Goal: Information Seeking & Learning: Learn about a topic

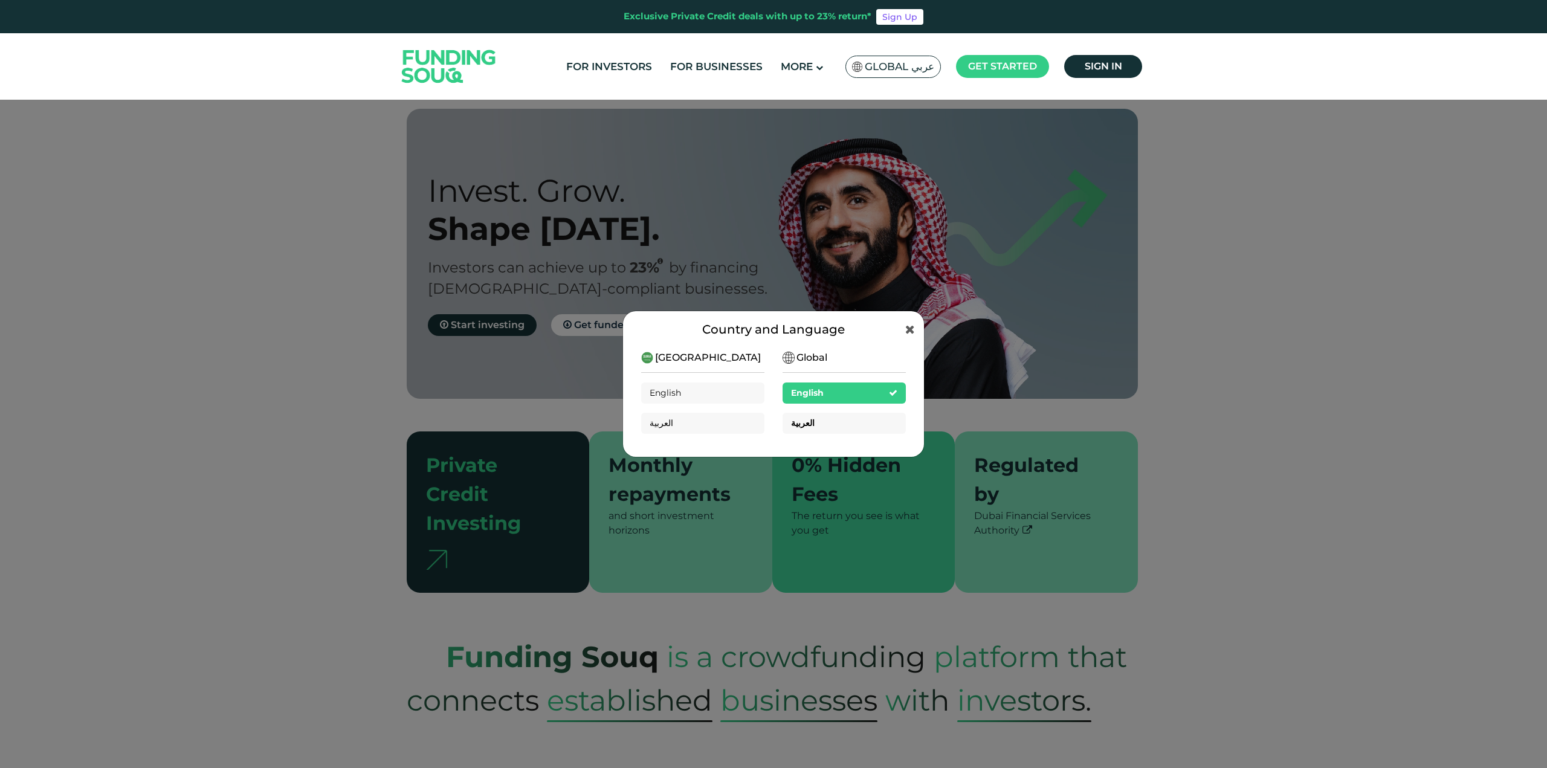
click at [824, 423] on div "العربية" at bounding box center [844, 423] width 123 height 21
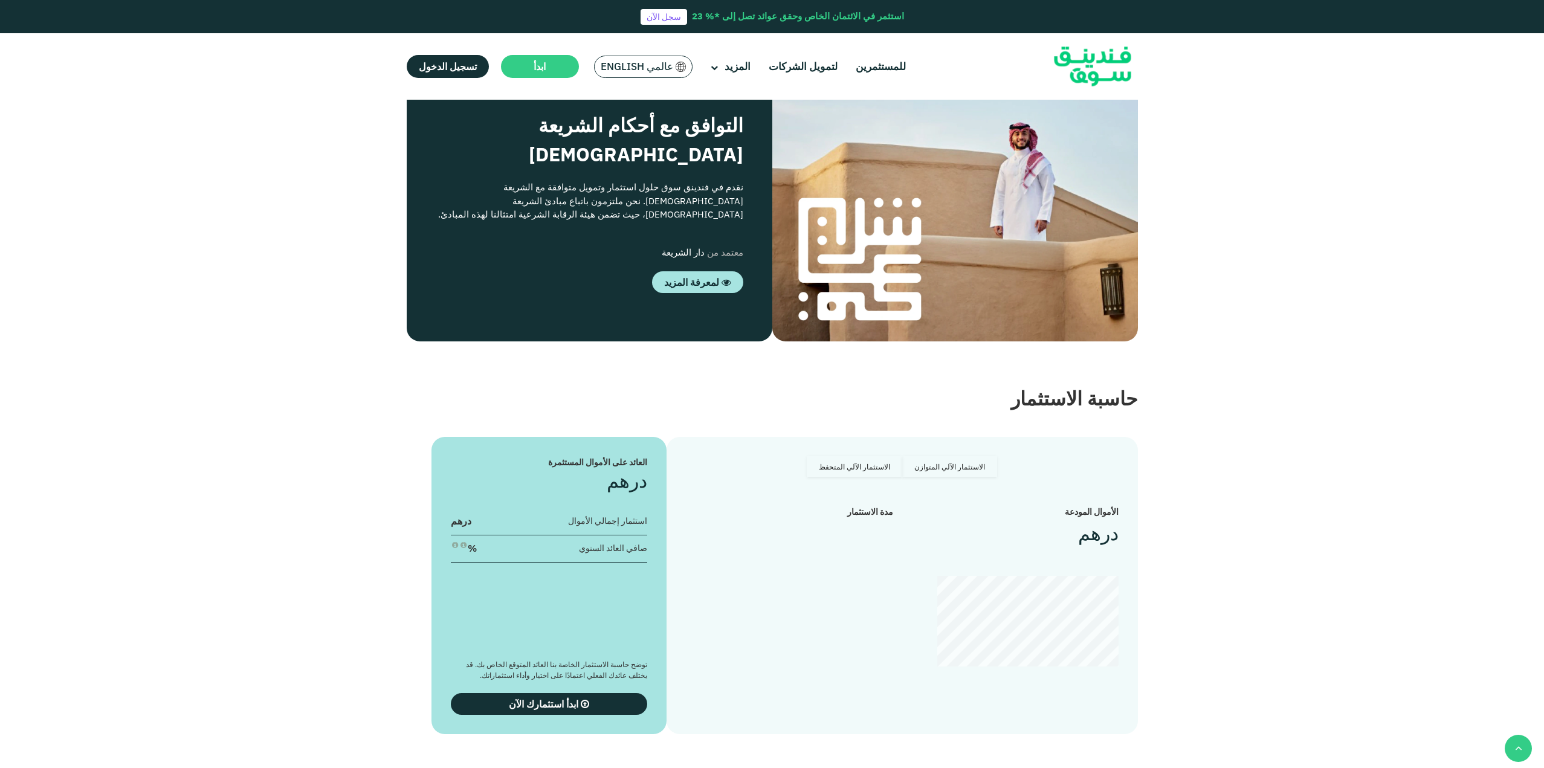
scroll to position [1612, 0]
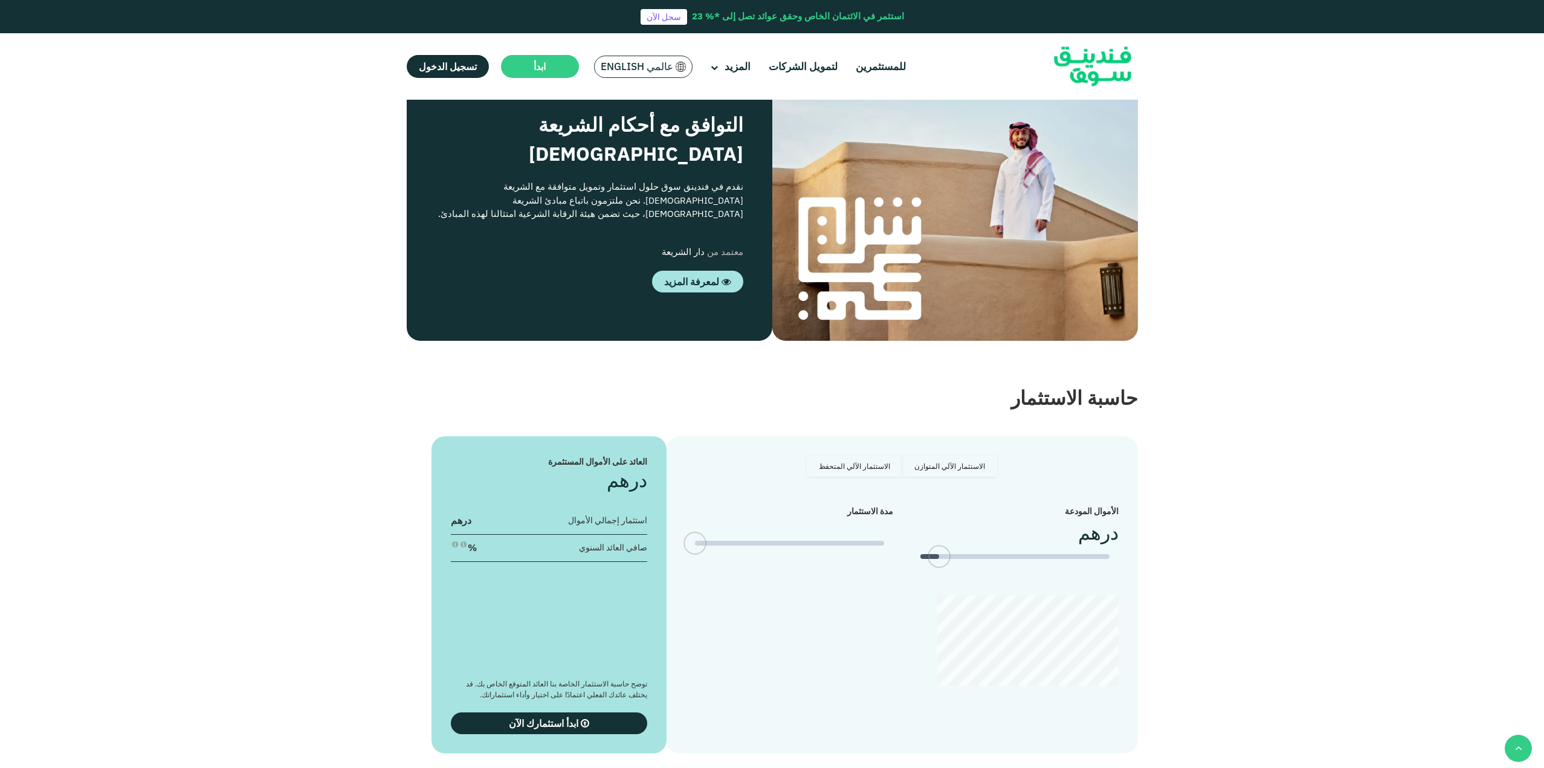
type tc-range-slider "4"
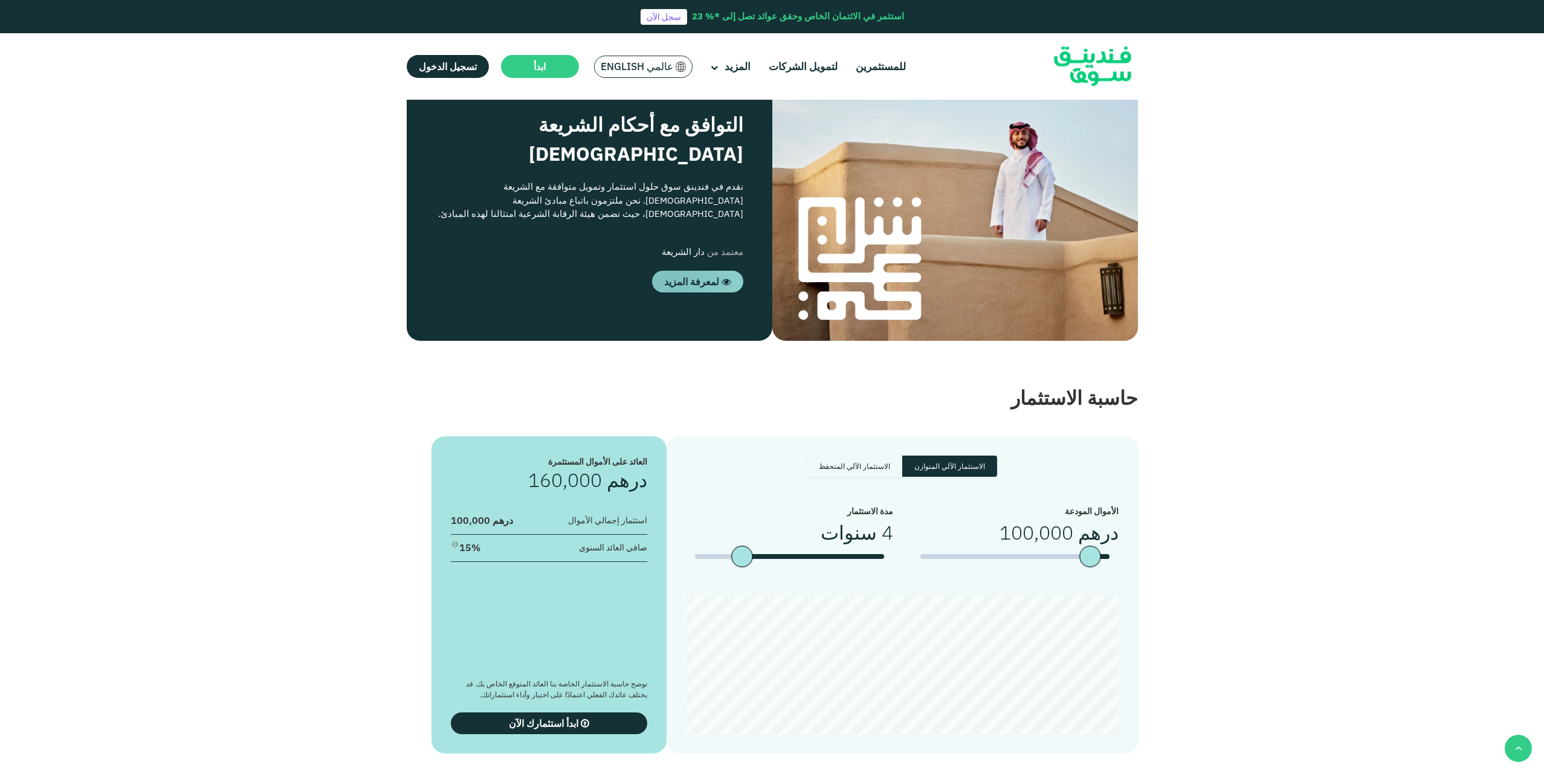
click at [680, 288] on span "لمعرفة المزيد" at bounding box center [691, 282] width 55 height 12
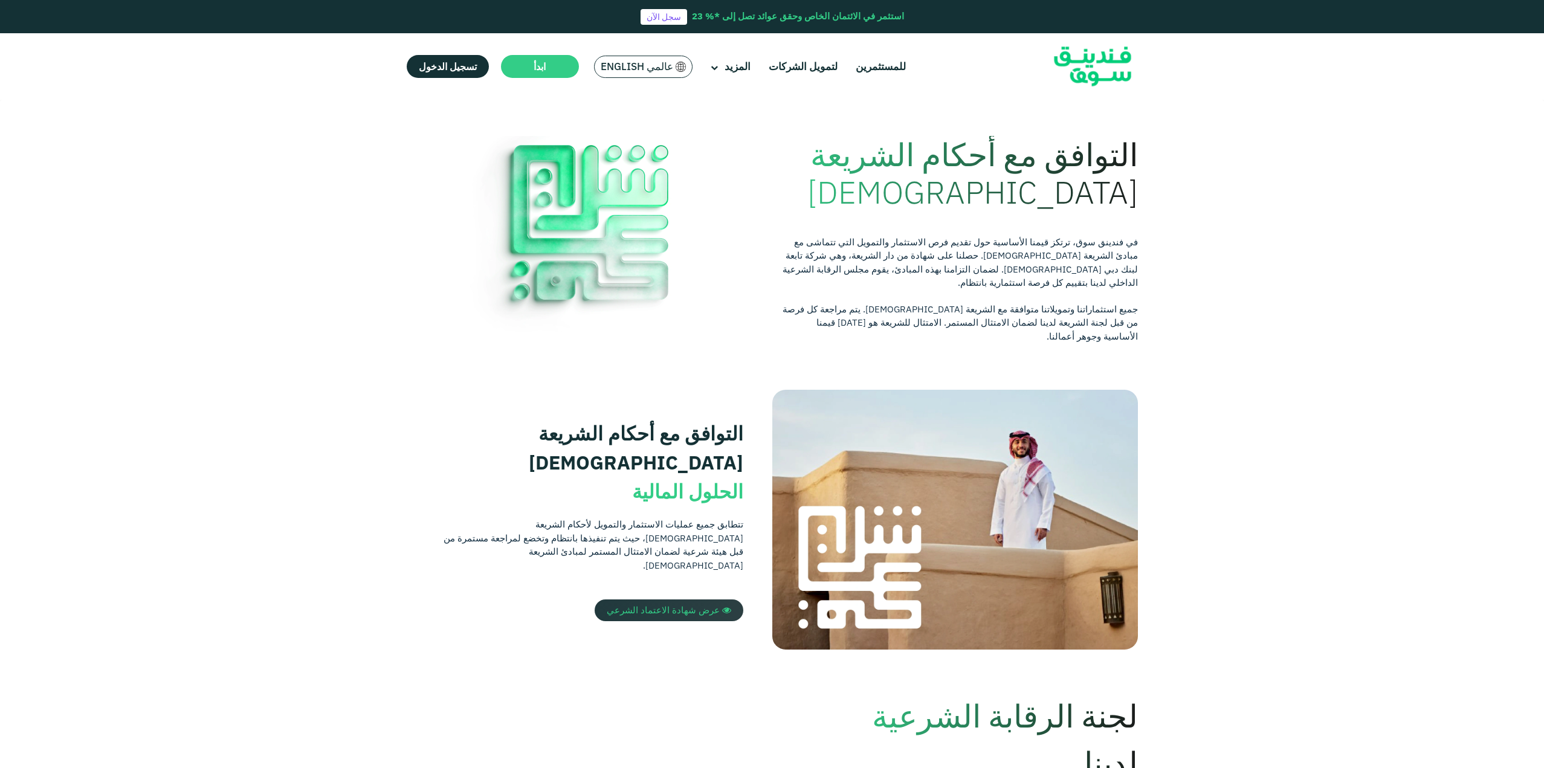
click at [679, 600] on link "عرض شهادة الاعتماد الشرعي" at bounding box center [669, 611] width 149 height 22
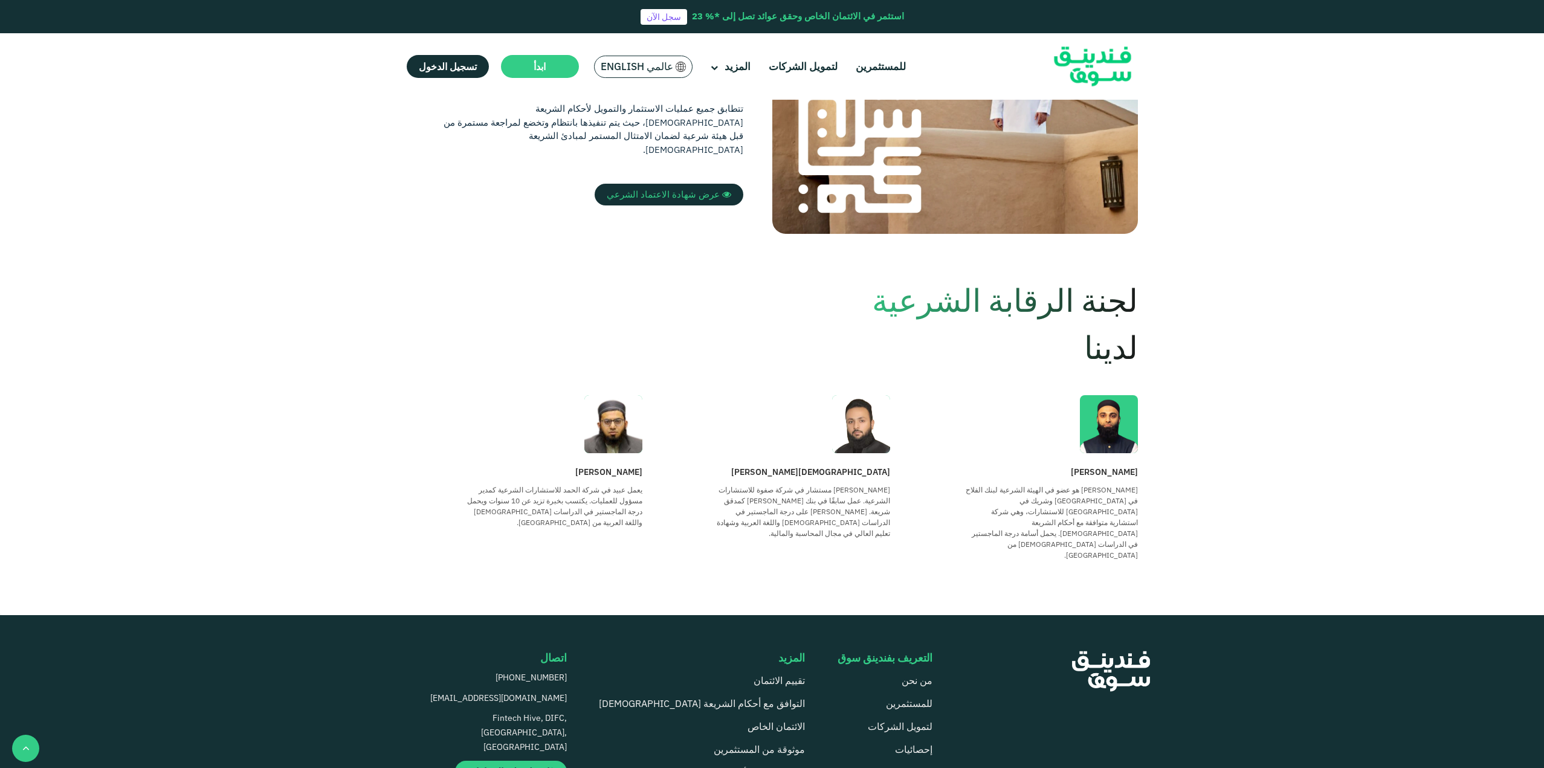
scroll to position [604, 0]
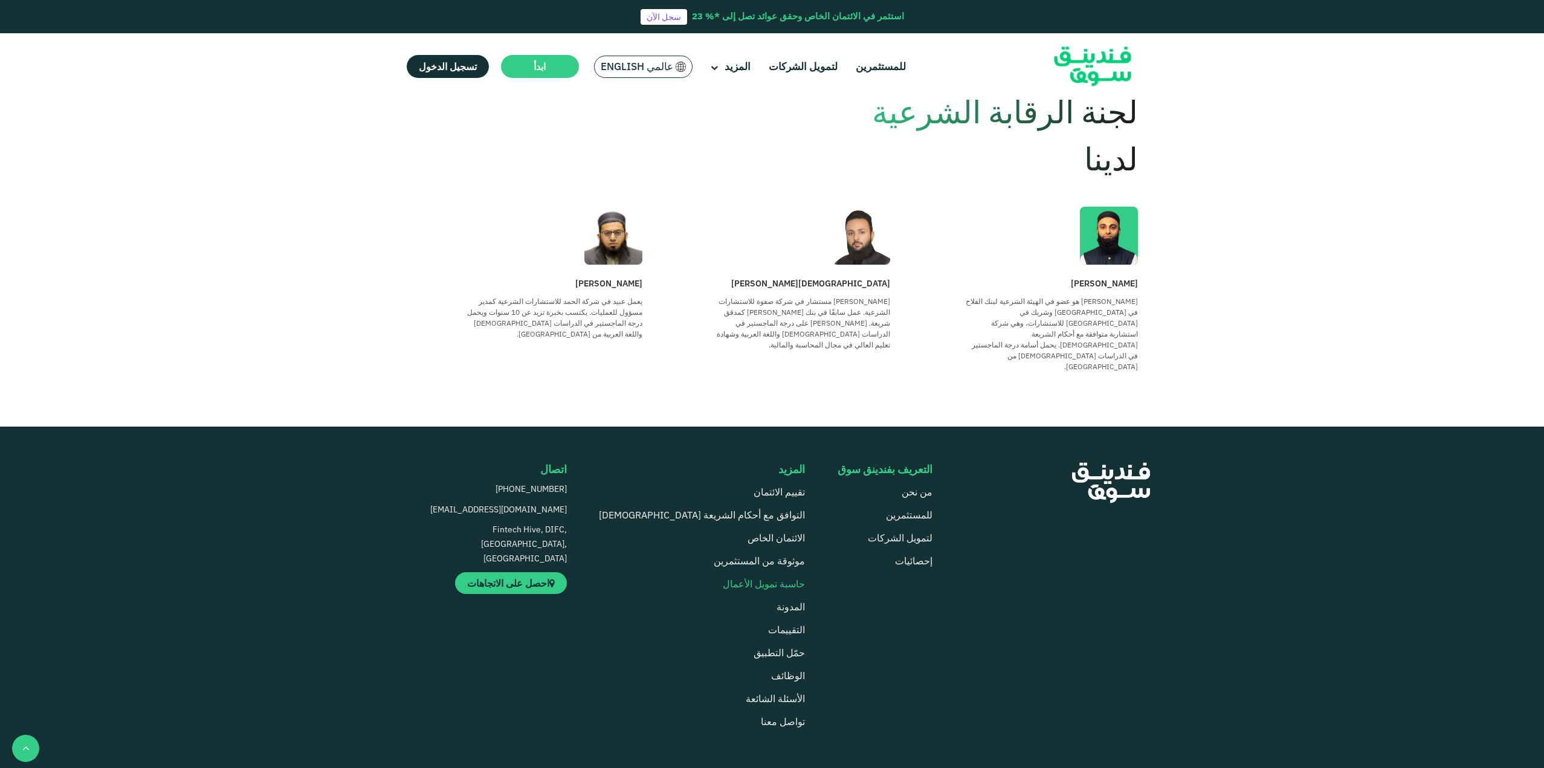
click at [736, 578] on link "حاسبة تمويل الأعمال" at bounding box center [764, 584] width 82 height 12
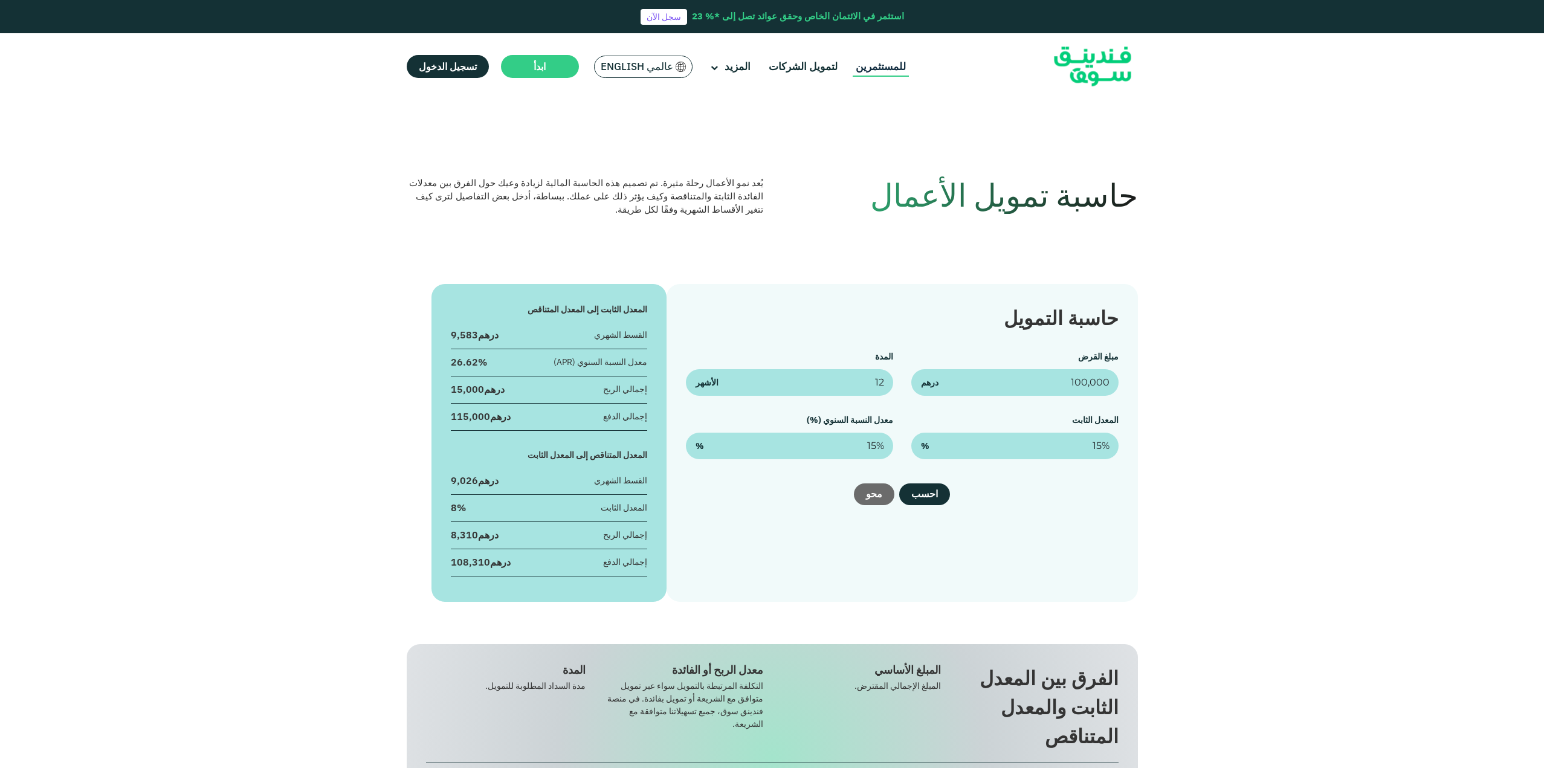
click at [876, 74] on link "للمستثمرين" at bounding box center [881, 67] width 56 height 20
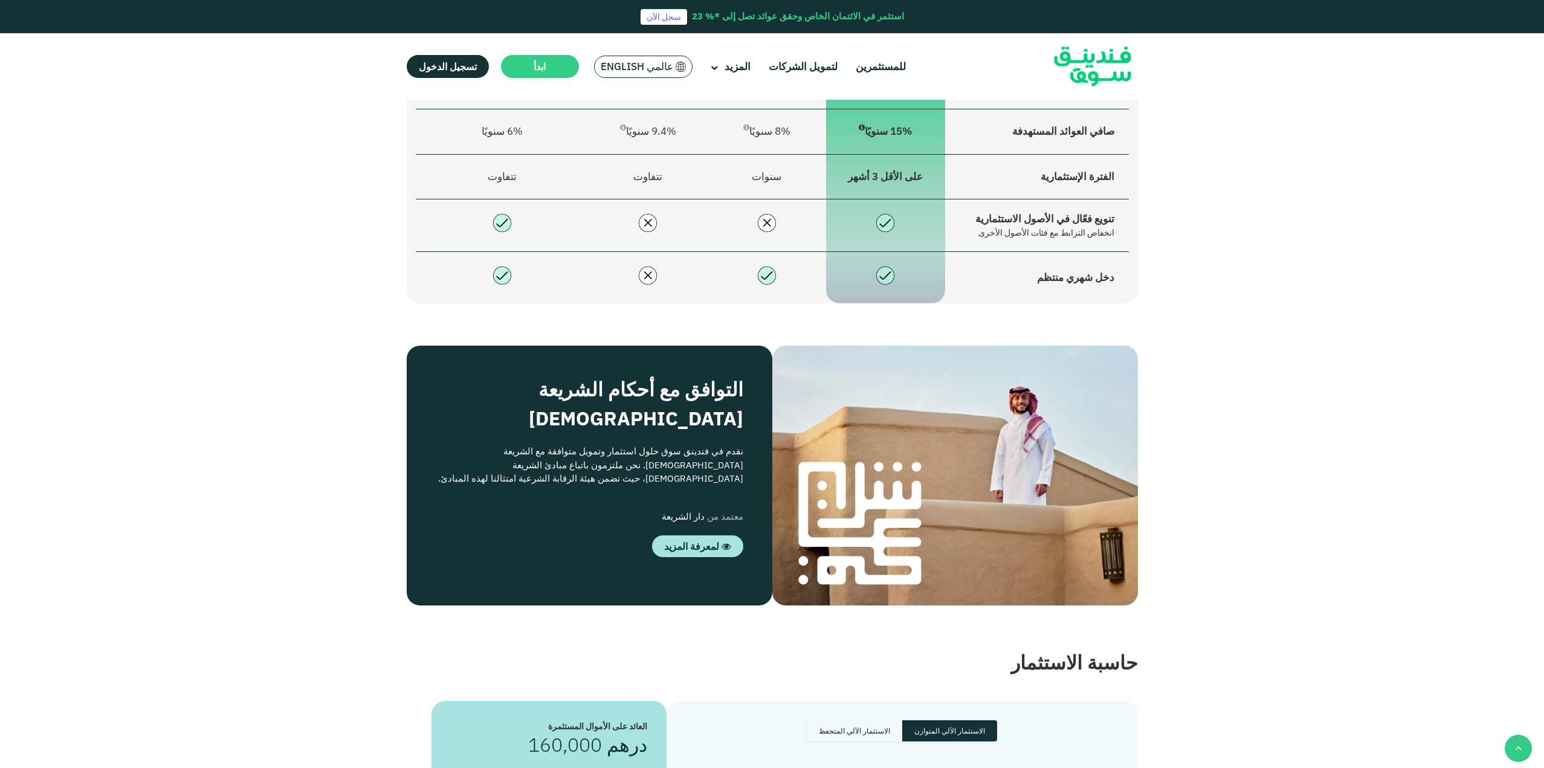
scroll to position [2216, 0]
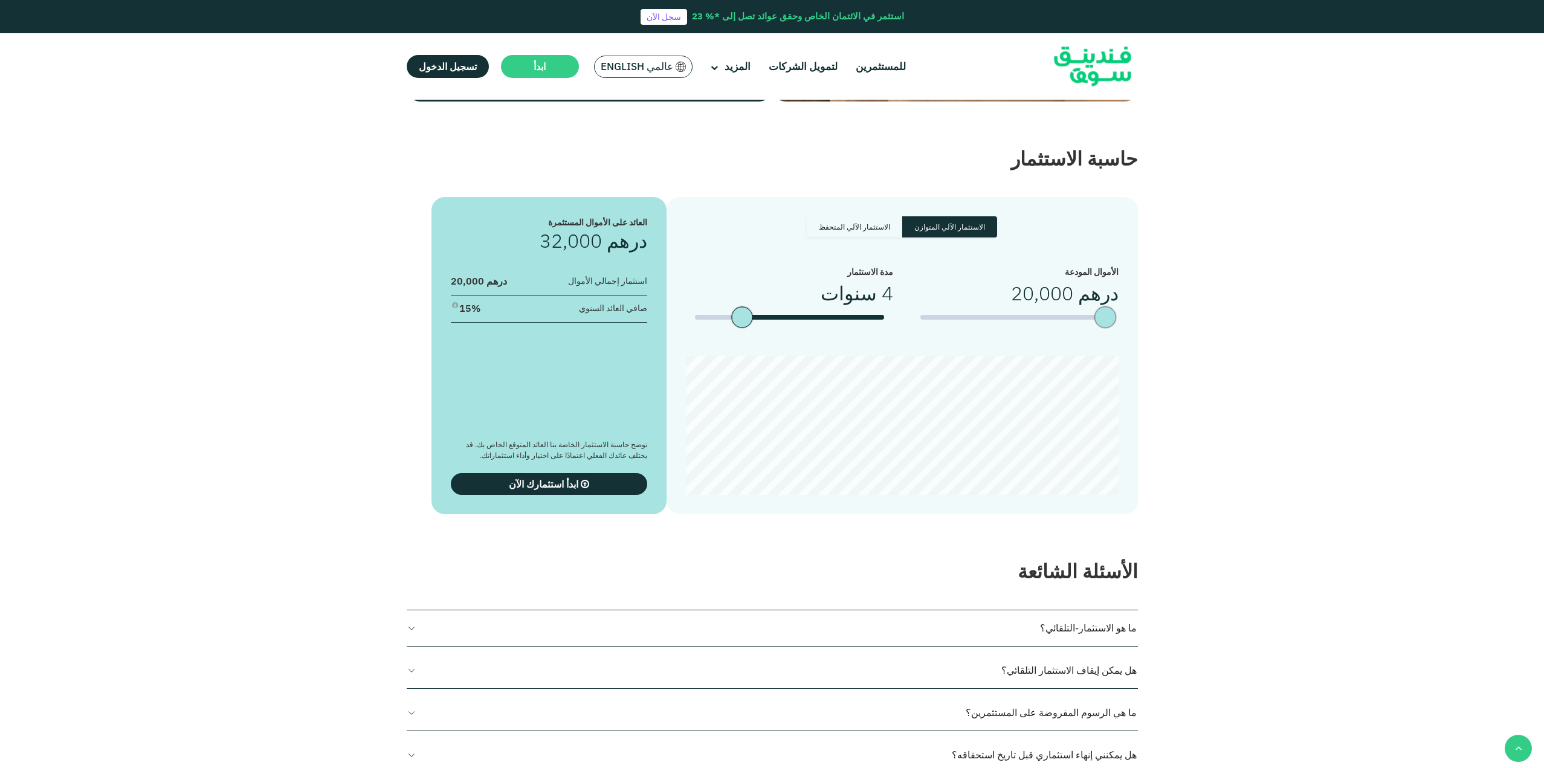
type tc-range-slider "10000"
drag, startPoint x: 1089, startPoint y: 310, endPoint x: 1107, endPoint y: 311, distance: 17.5
click at [1107, 311] on div "amount slider" at bounding box center [1107, 317] width 21 height 21
click at [1290, 505] on section "الاستثمار الآلي المتوازن الاستثمار الآلي المتحفظ الأموال المودعة درهم 0" at bounding box center [772, 343] width 1544 height 341
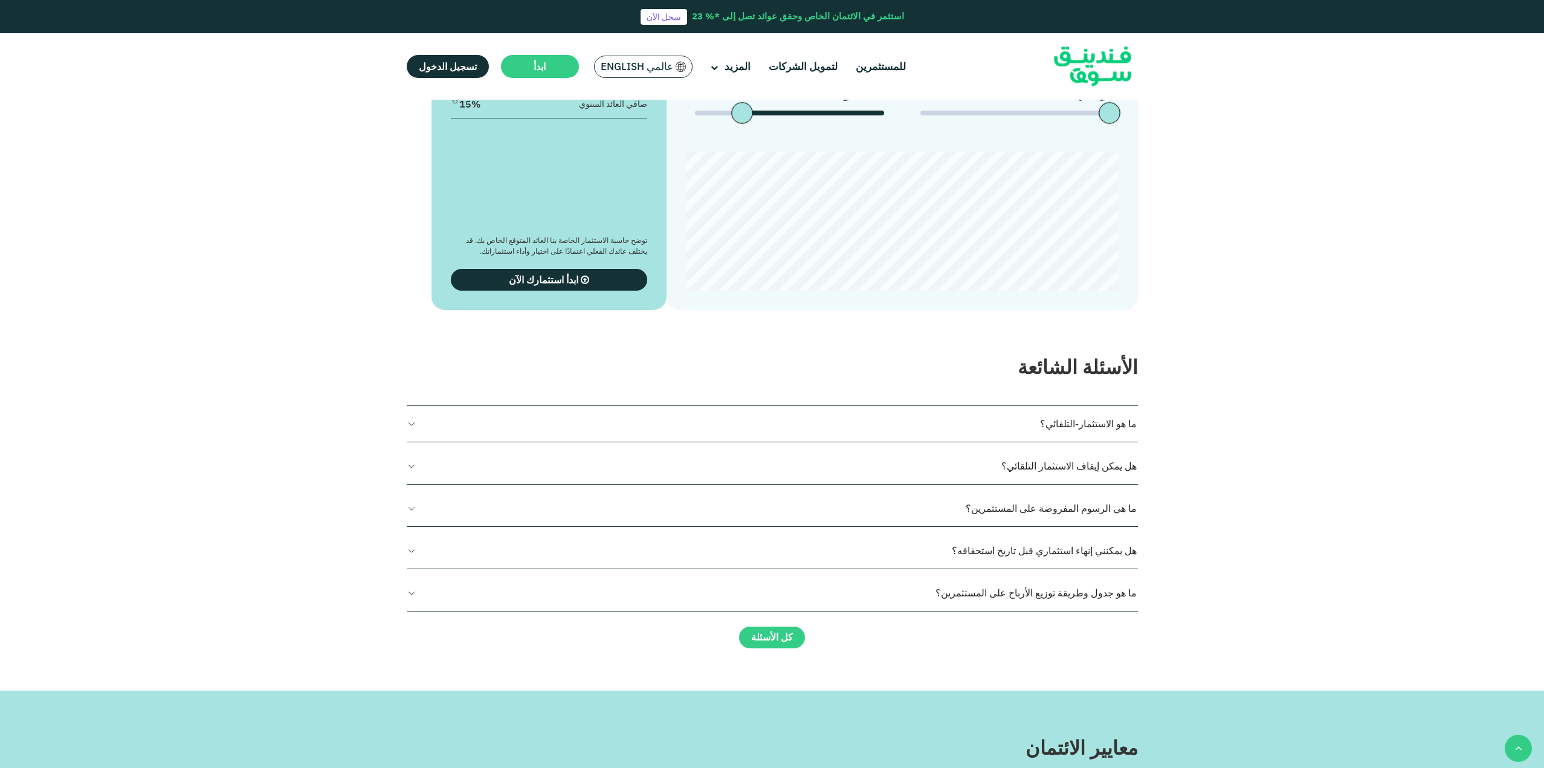
scroll to position [2619, 0]
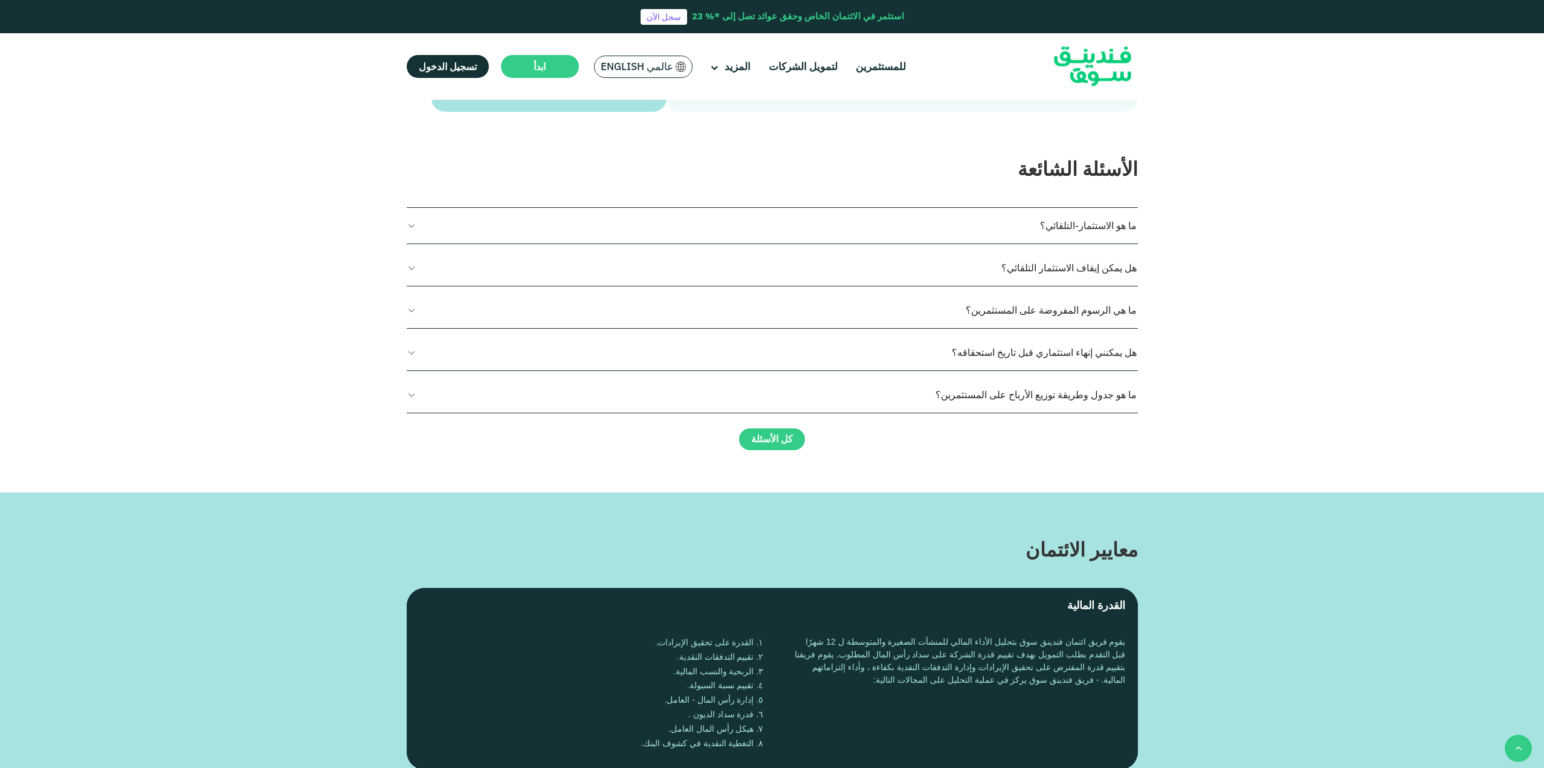
click at [445, 404] on button "ما هو جدول وطريقة توزيع الأرباح على المستثمرين؟" at bounding box center [772, 395] width 731 height 36
